Goal: Transaction & Acquisition: Obtain resource

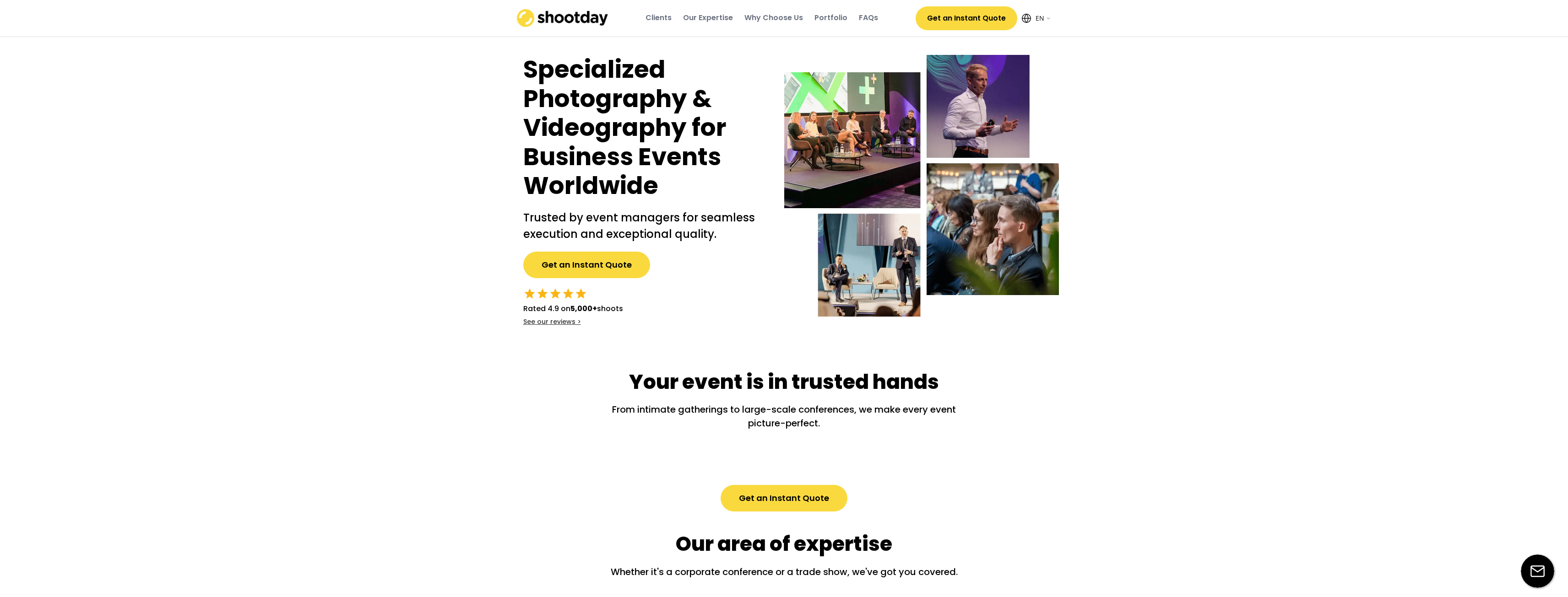
select select ""en""
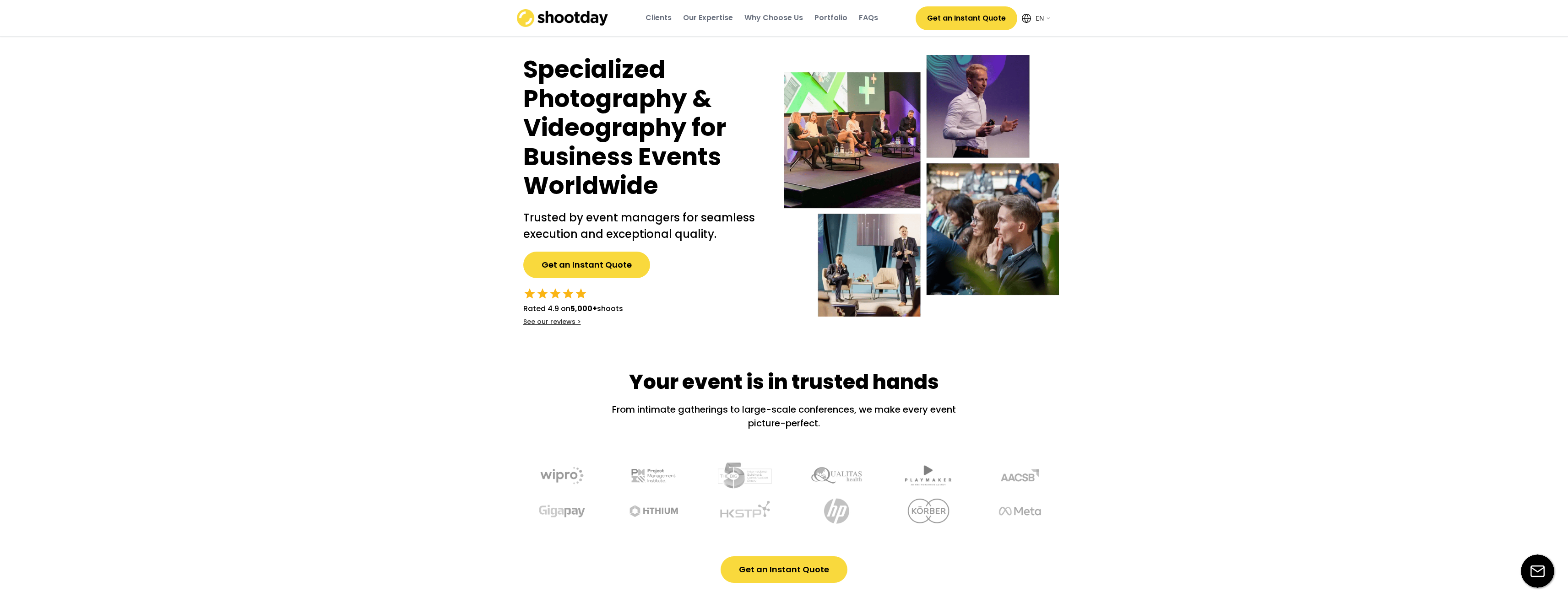
click at [602, 265] on button "Get an Instant Quote" at bounding box center [587, 265] width 127 height 26
